Goal: Share content: Share content

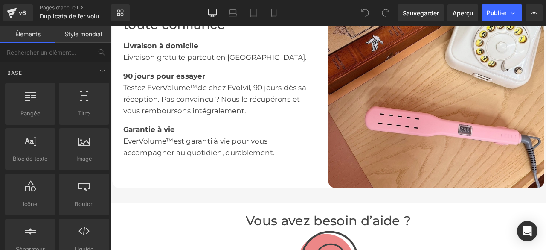
scroll to position [1322, 0]
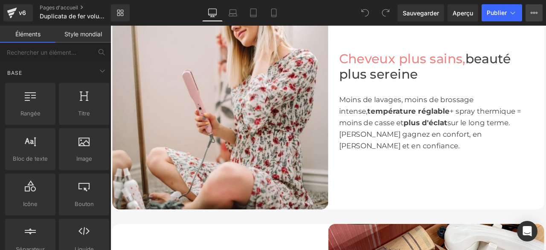
click at [537, 9] on icon at bounding box center [534, 12] width 7 height 7
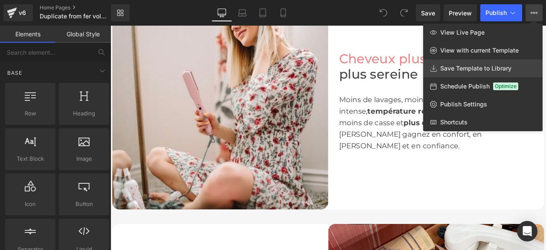
click at [462, 67] on span "Save Template to Library" at bounding box center [475, 68] width 71 height 8
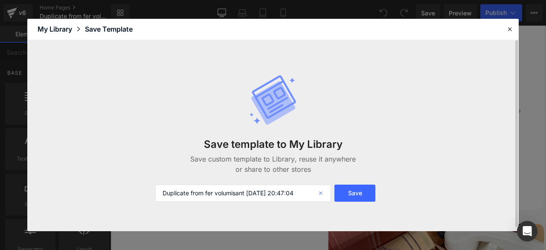
click at [321, 193] on icon at bounding box center [321, 192] width 19 height 17
click at [271, 193] on input "Duplicate from fer volumisant 2025-09-16 20:47:04" at bounding box center [243, 192] width 176 height 17
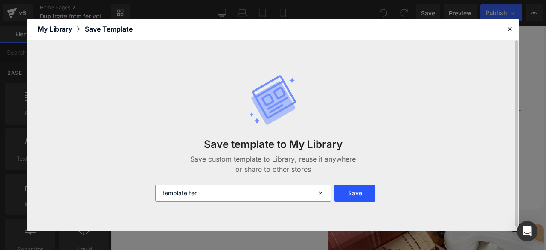
type input "template fer"
click at [370, 193] on button "Save" at bounding box center [354, 192] width 41 height 17
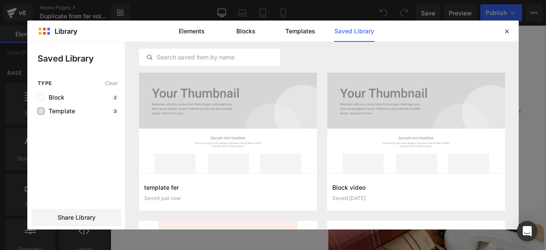
click at [66, 111] on span "Template" at bounding box center [59, 110] width 31 height 7
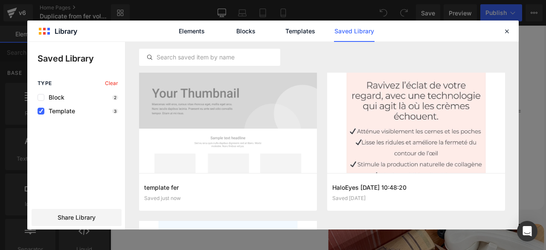
click at [66, 111] on span "Template" at bounding box center [59, 110] width 31 height 7
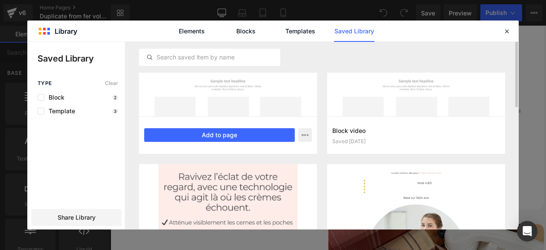
scroll to position [0, 0]
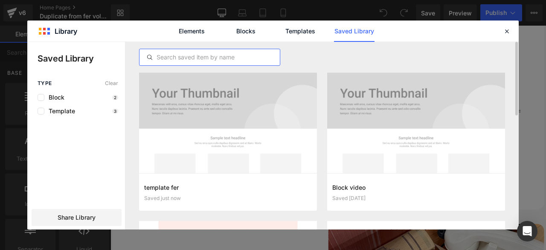
click at [238, 56] on input "text" at bounding box center [209, 57] width 140 height 10
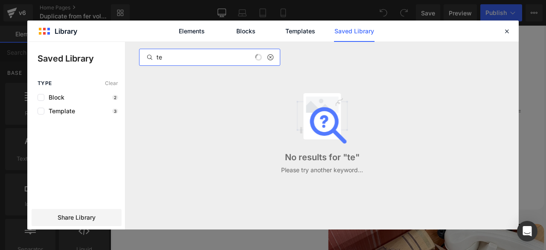
type input "t"
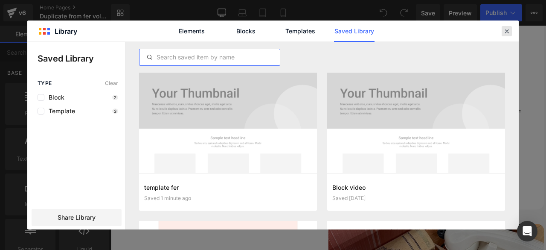
click at [508, 31] on icon at bounding box center [507, 31] width 8 height 8
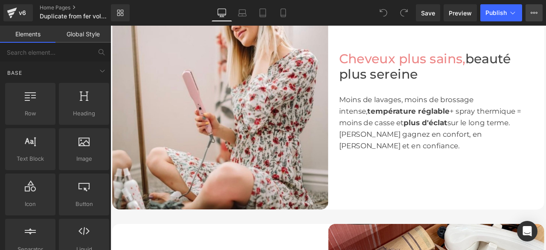
click at [536, 14] on icon at bounding box center [534, 12] width 7 height 7
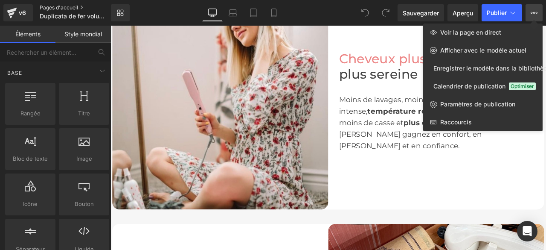
click at [62, 6] on font "Pages d'accueil" at bounding box center [59, 7] width 38 height 6
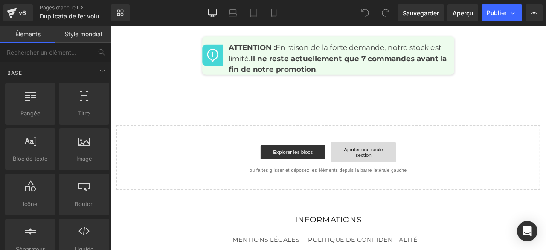
scroll to position [4334, 0]
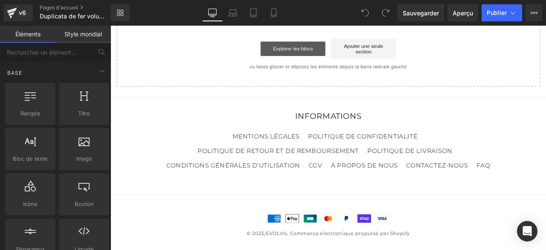
click at [339, 56] on font "Explorer les blocs" at bounding box center [326, 52] width 47 height 7
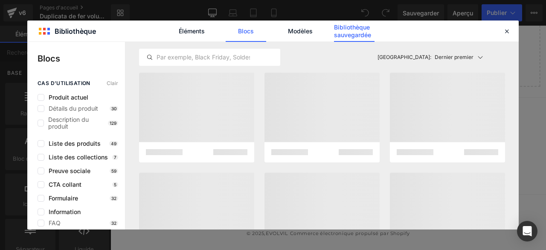
click at [352, 35] on font "Bibliothèque sauvegardée" at bounding box center [352, 30] width 37 height 15
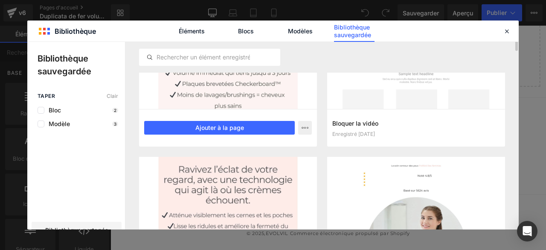
scroll to position [0, 0]
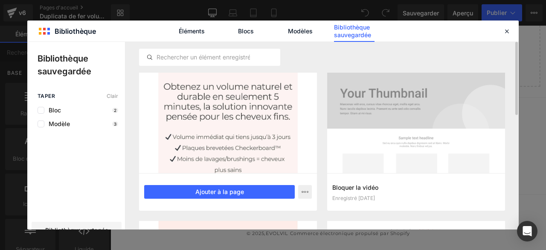
click at [186, 93] on div at bounding box center [228, 123] width 178 height 100
click at [303, 190] on icon "button" at bounding box center [305, 191] width 7 height 7
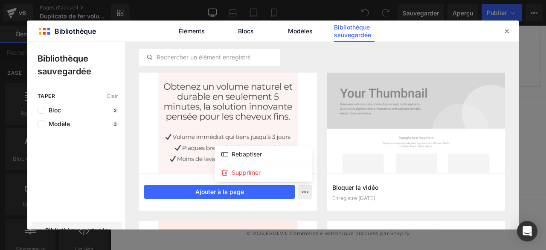
click at [300, 108] on div at bounding box center [272, 135] width 491 height 187
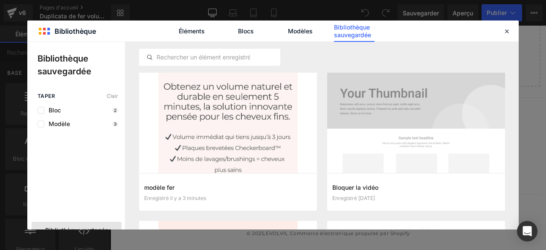
click at [64, 227] on font "Bibliothèque partagée" at bounding box center [76, 229] width 63 height 7
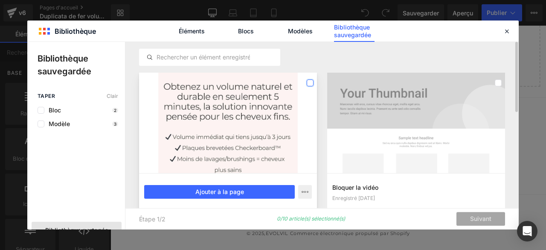
click at [310, 82] on label at bounding box center [310, 82] width 7 height 7
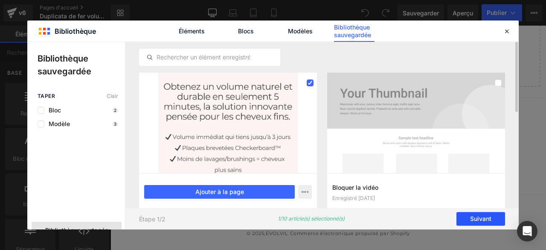
click at [483, 218] on font "Suivant" at bounding box center [480, 218] width 21 height 7
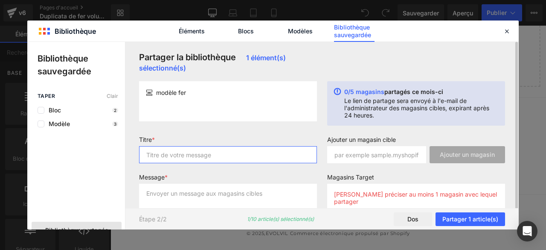
click at [178, 159] on input "text" at bounding box center [228, 154] width 178 height 17
type input "la page"
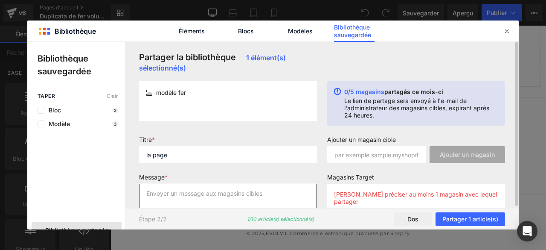
click at [181, 195] on textarea at bounding box center [228, 200] width 178 height 34
type textarea "la page"
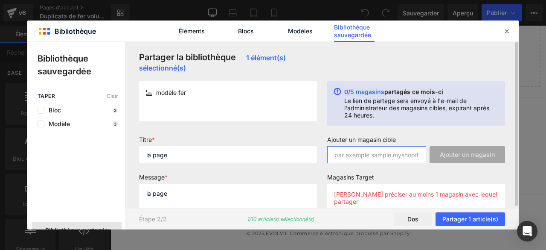
click at [358, 156] on input "text" at bounding box center [376, 154] width 99 height 17
paste input "[URL][DOMAIN_NAME]"
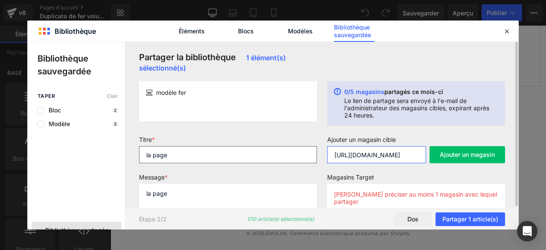
drag, startPoint x: 417, startPoint y: 153, endPoint x: 316, endPoint y: 151, distance: 100.7
click at [316, 151] on form "Titre * la page Message * la page Ajouter un magasin cible [URL][DOMAIN_NAME] A…" at bounding box center [322, 180] width 376 height 89
click at [418, 154] on input "[URL][DOMAIN_NAME]" at bounding box center [376, 154] width 99 height 17
drag, startPoint x: 421, startPoint y: 154, endPoint x: 319, endPoint y: 156, distance: 102.8
click at [319, 156] on form "Titre * la page Message * la page Ajouter un magasin cible [URL][DOMAIN_NAME] A…" at bounding box center [322, 180] width 376 height 89
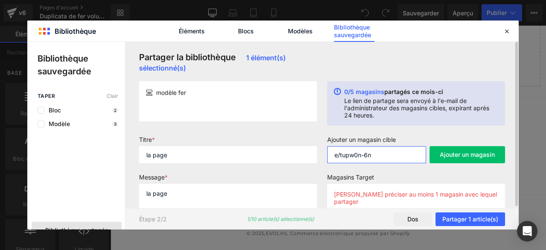
click at [340, 155] on input "e/tupw0n-6n" at bounding box center [376, 154] width 99 height 17
type input "tupw0n-6n"
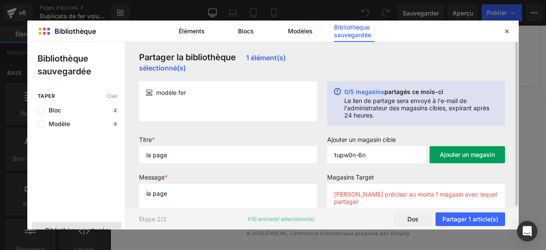
click at [484, 154] on font "Ajouter un magasin" at bounding box center [467, 154] width 55 height 7
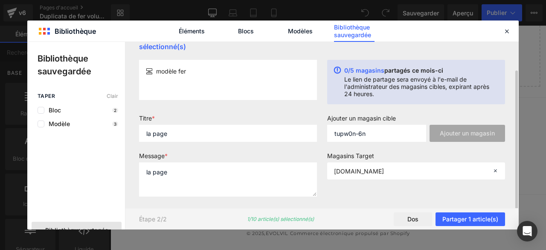
scroll to position [26, 0]
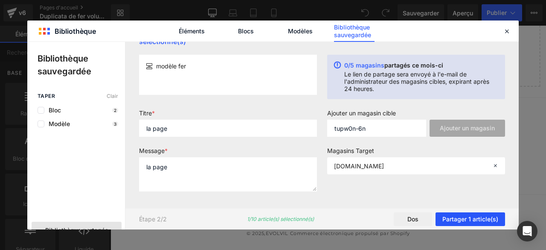
click at [473, 219] on font "Partager 1 article(s)" at bounding box center [470, 218] width 56 height 7
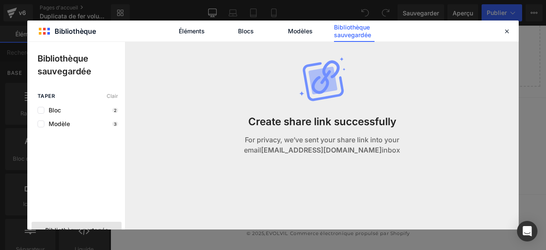
scroll to position [0, 0]
